Goal: Navigation & Orientation: Find specific page/section

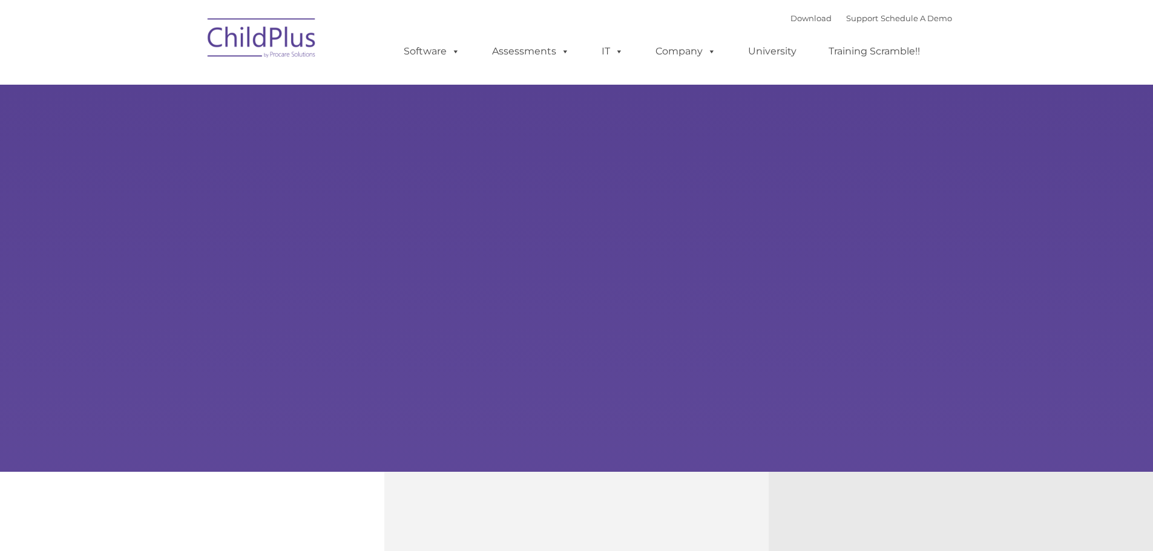
type input ""
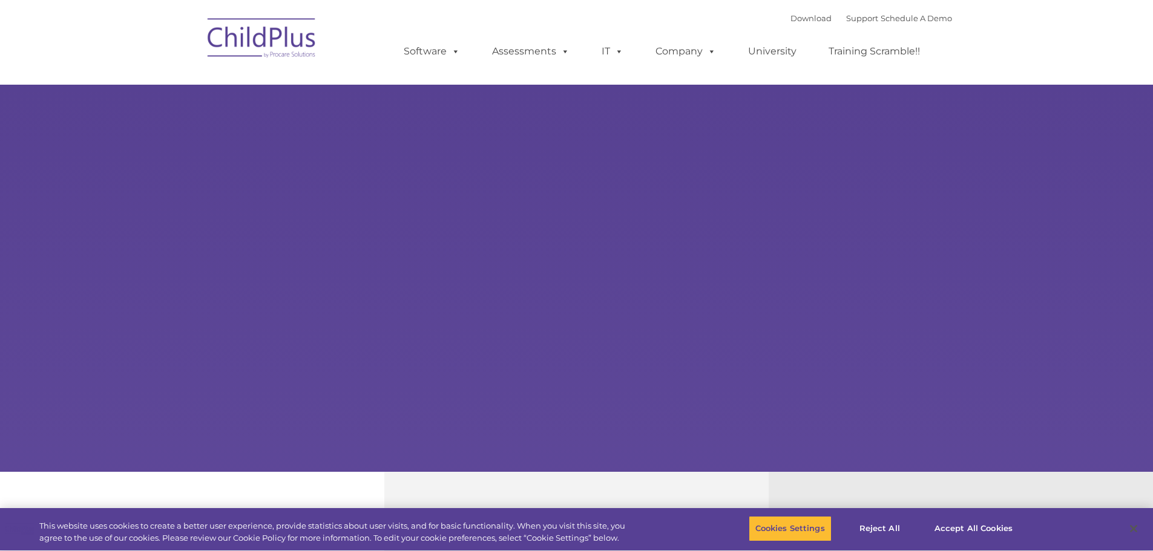
select select "MEDIUM"
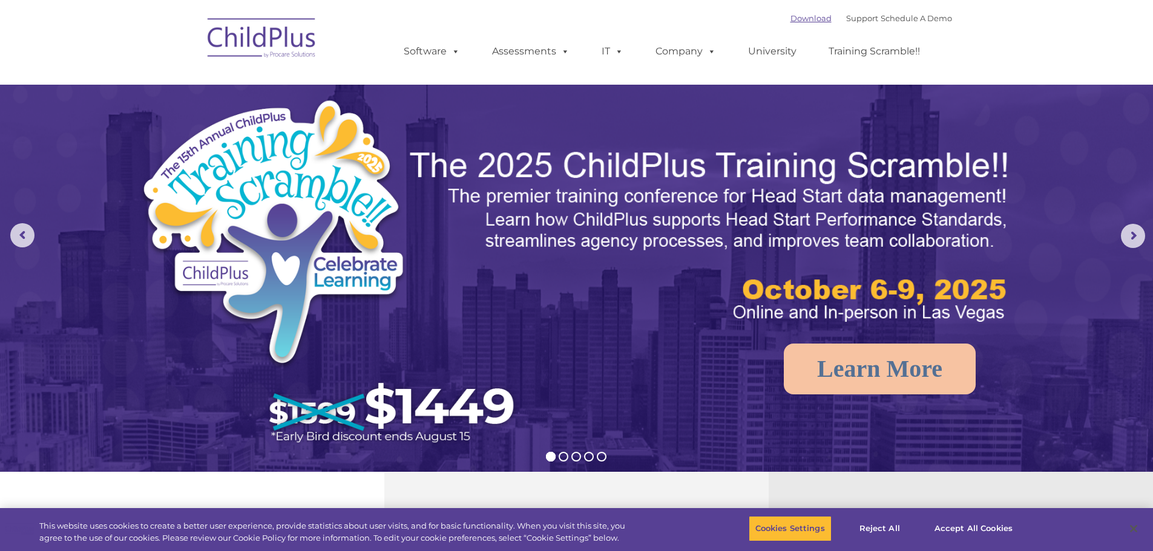
click at [790, 21] on link "Download" at bounding box center [810, 18] width 41 height 10
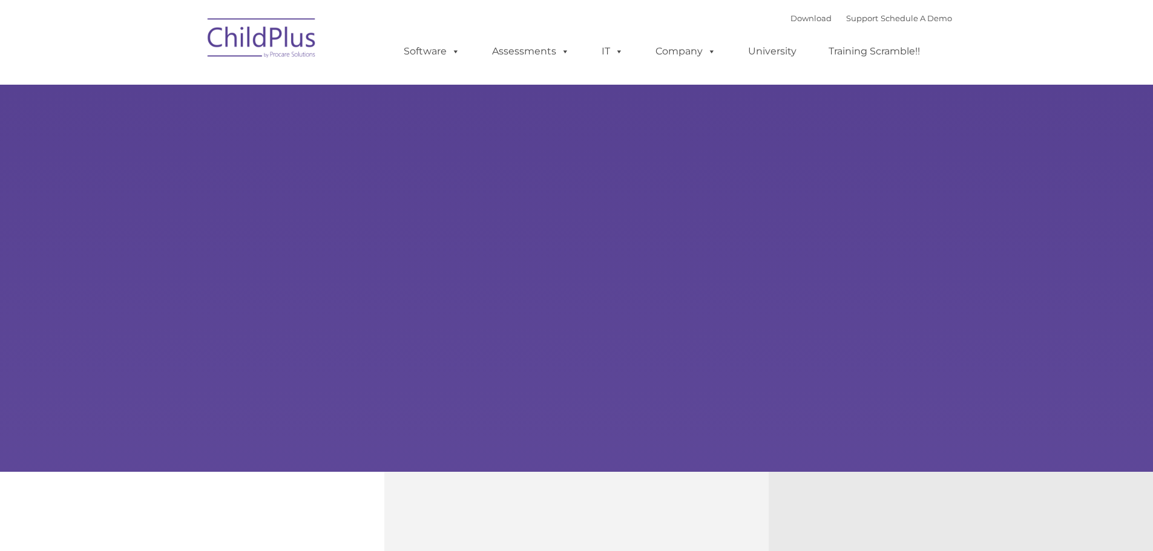
type input ""
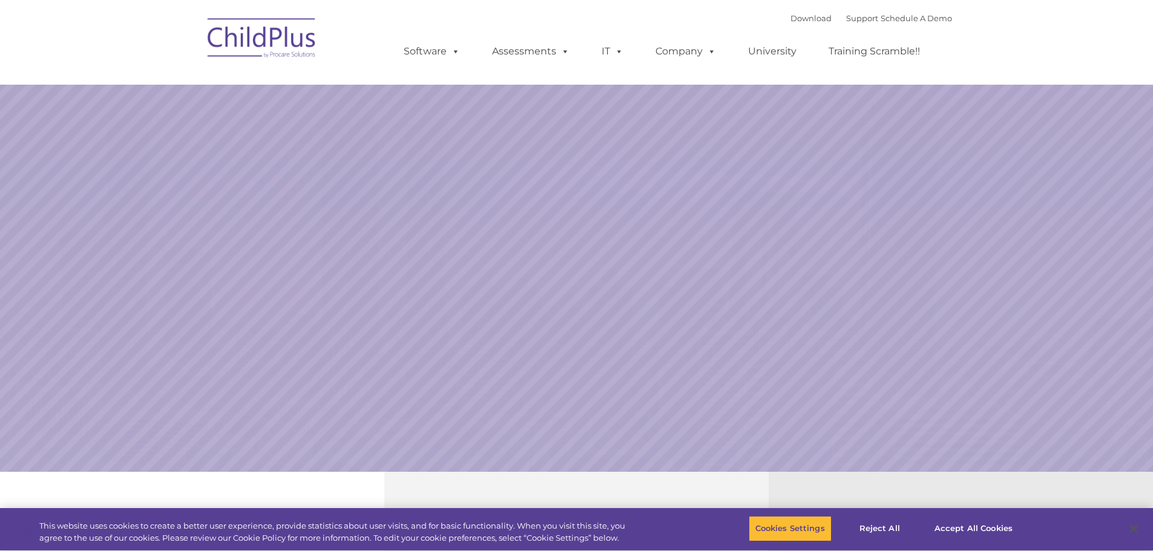
select select "MEDIUM"
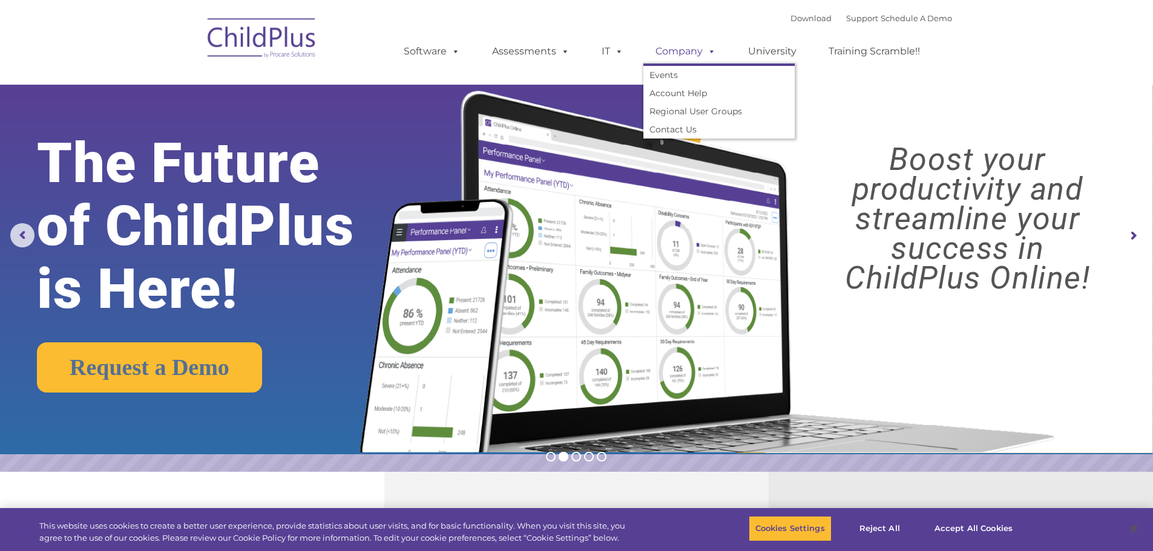
click at [670, 39] on link "Company" at bounding box center [685, 51] width 85 height 24
